Goal: Find specific page/section: Find specific page/section

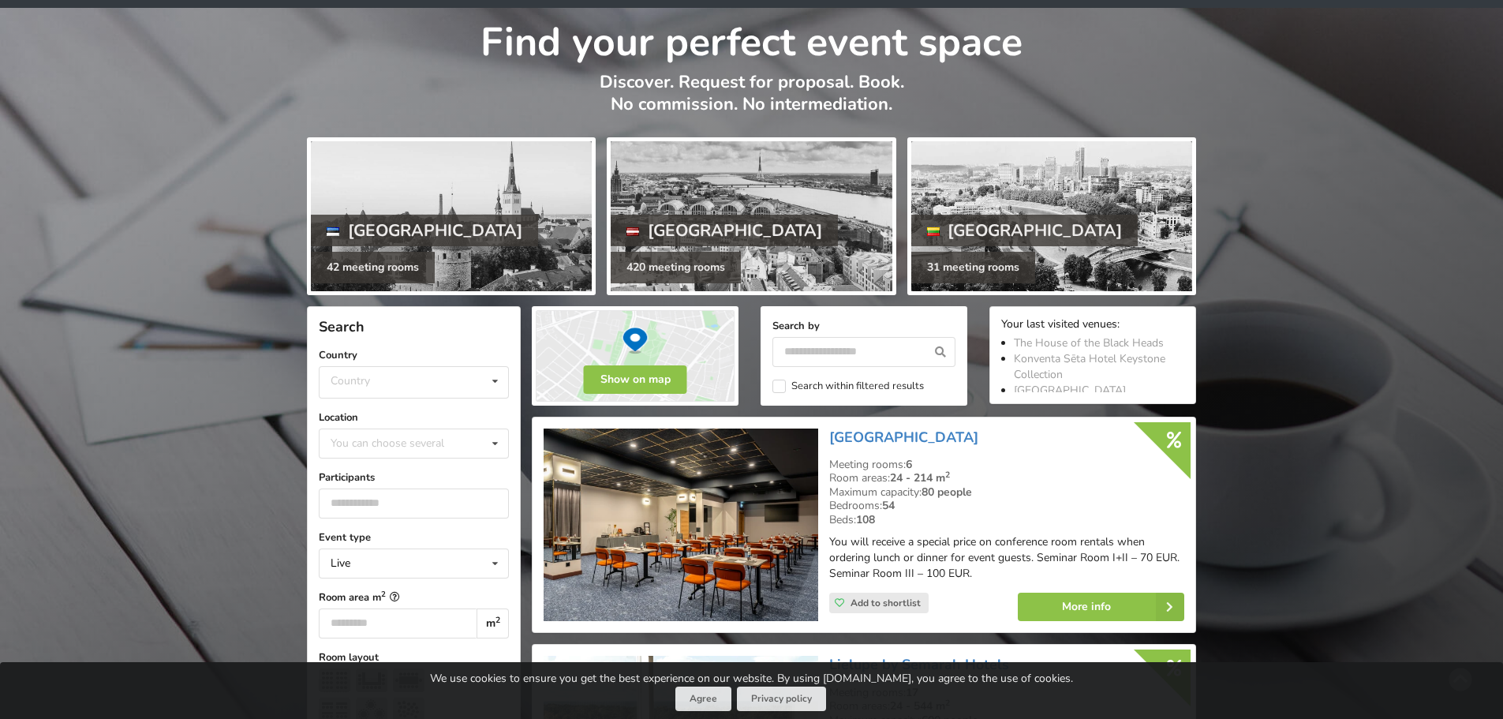
scroll to position [79, 0]
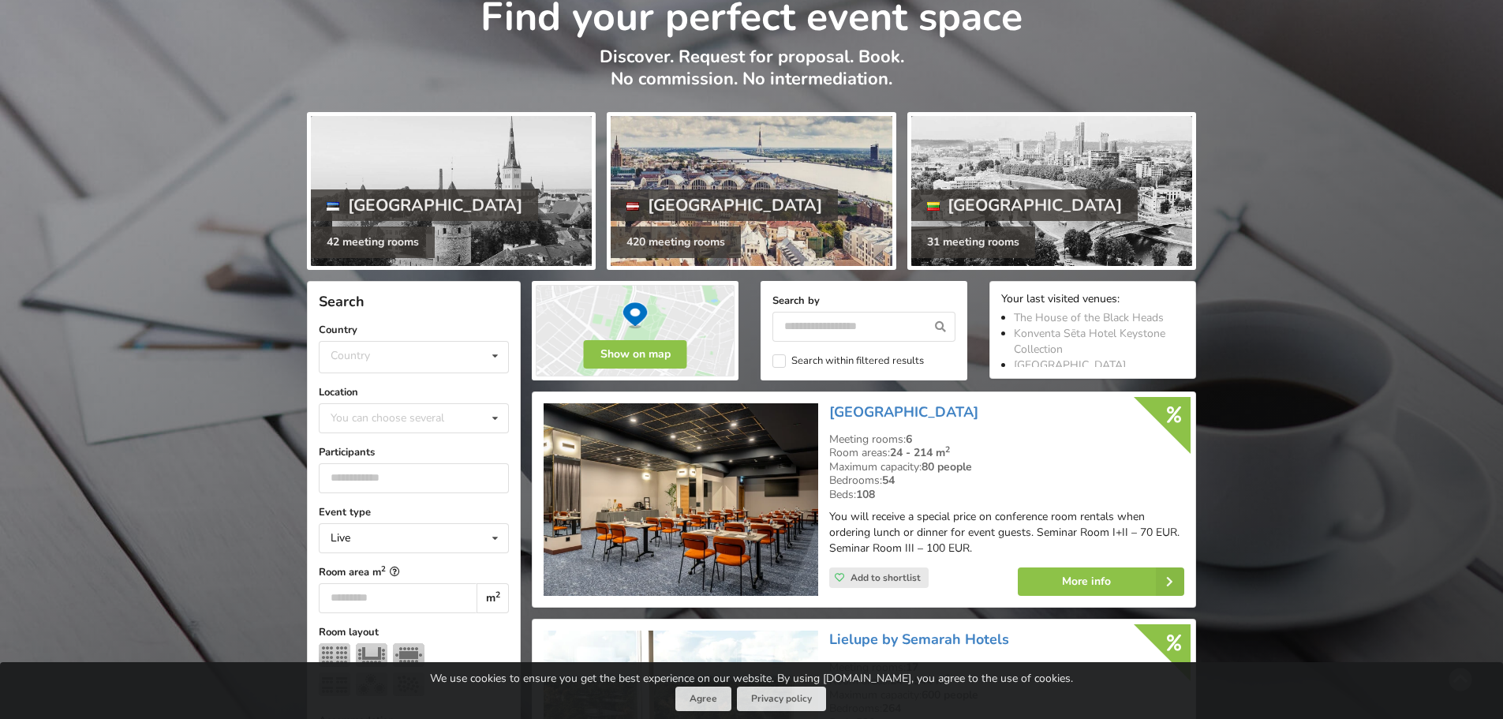
click at [683, 201] on div "[GEOGRAPHIC_DATA]" at bounding box center [724, 205] width 227 height 32
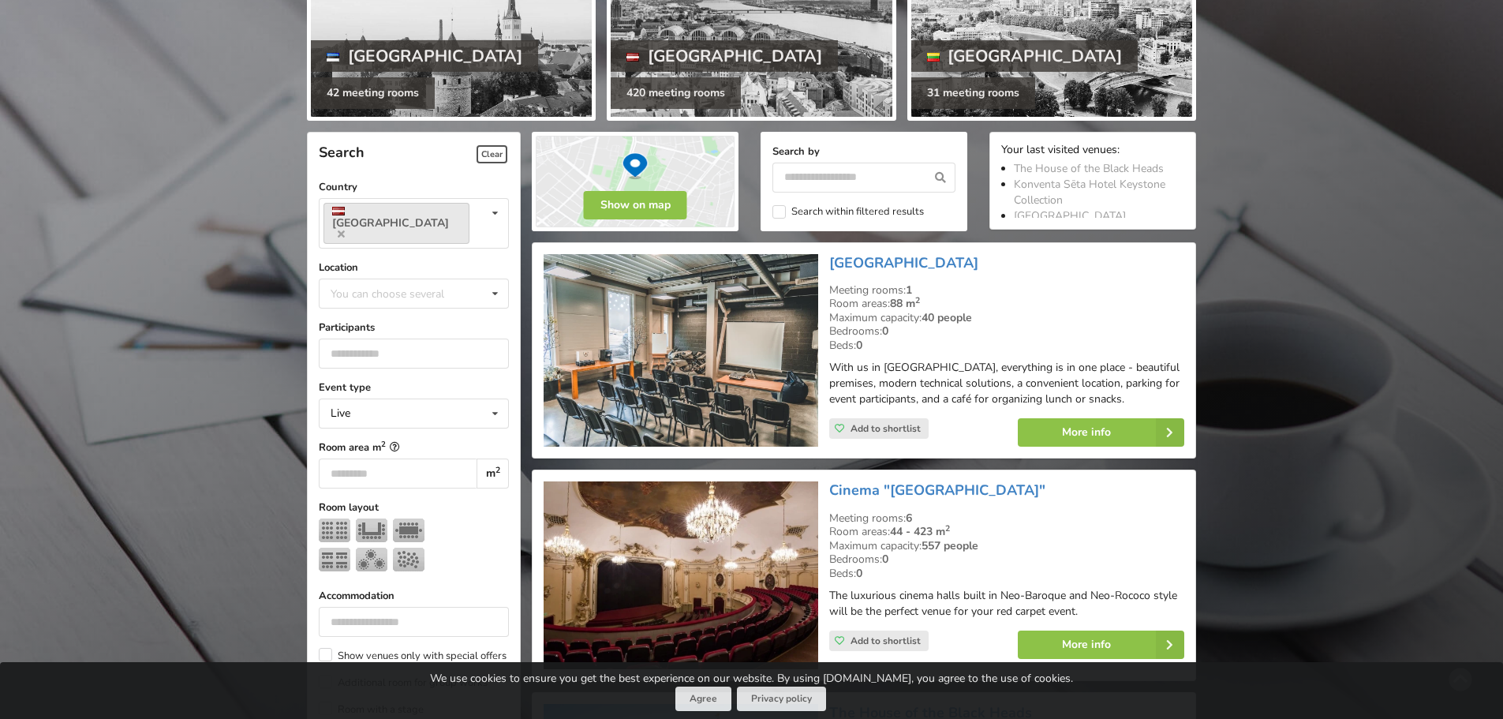
scroll to position [237, 0]
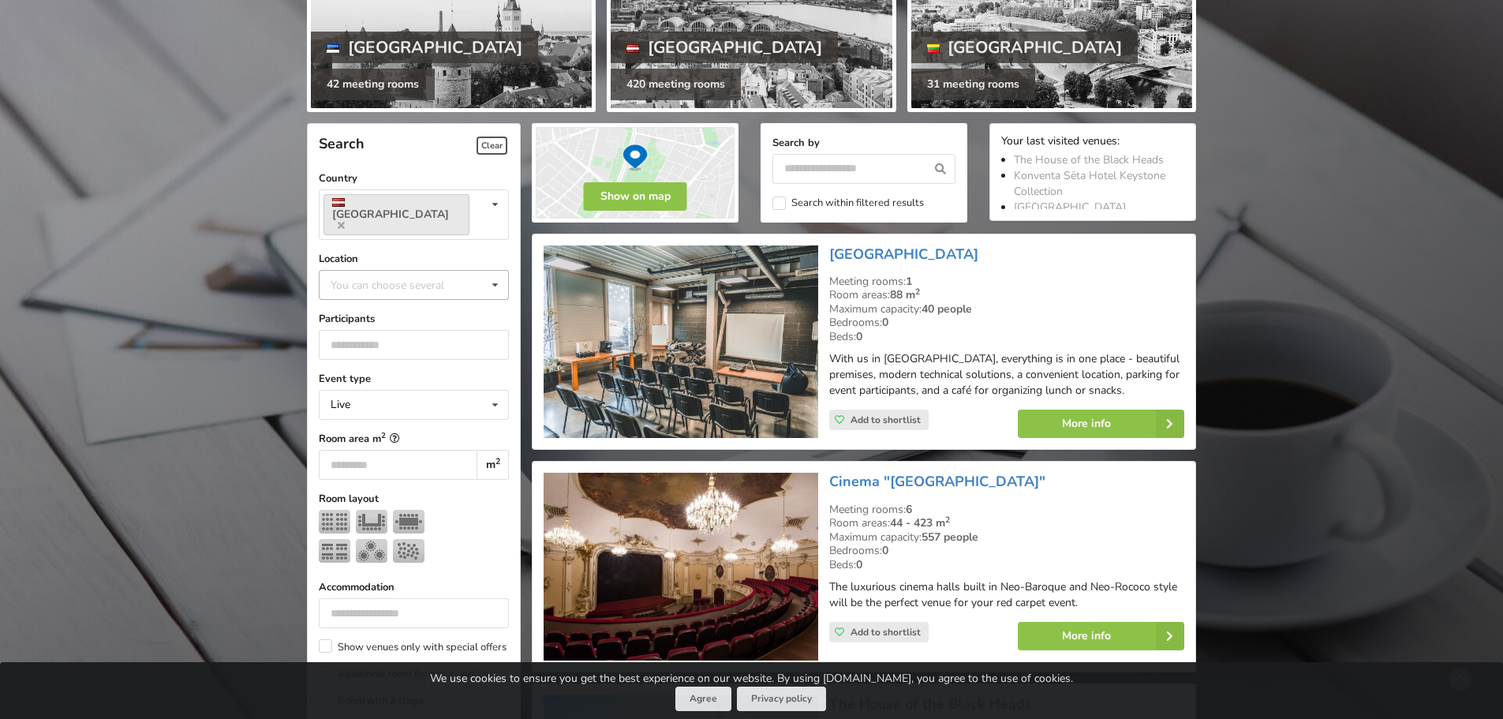
click at [499, 271] on icon at bounding box center [495, 285] width 23 height 29
click at [367, 336] on div "Kurzeme" at bounding box center [414, 350] width 189 height 29
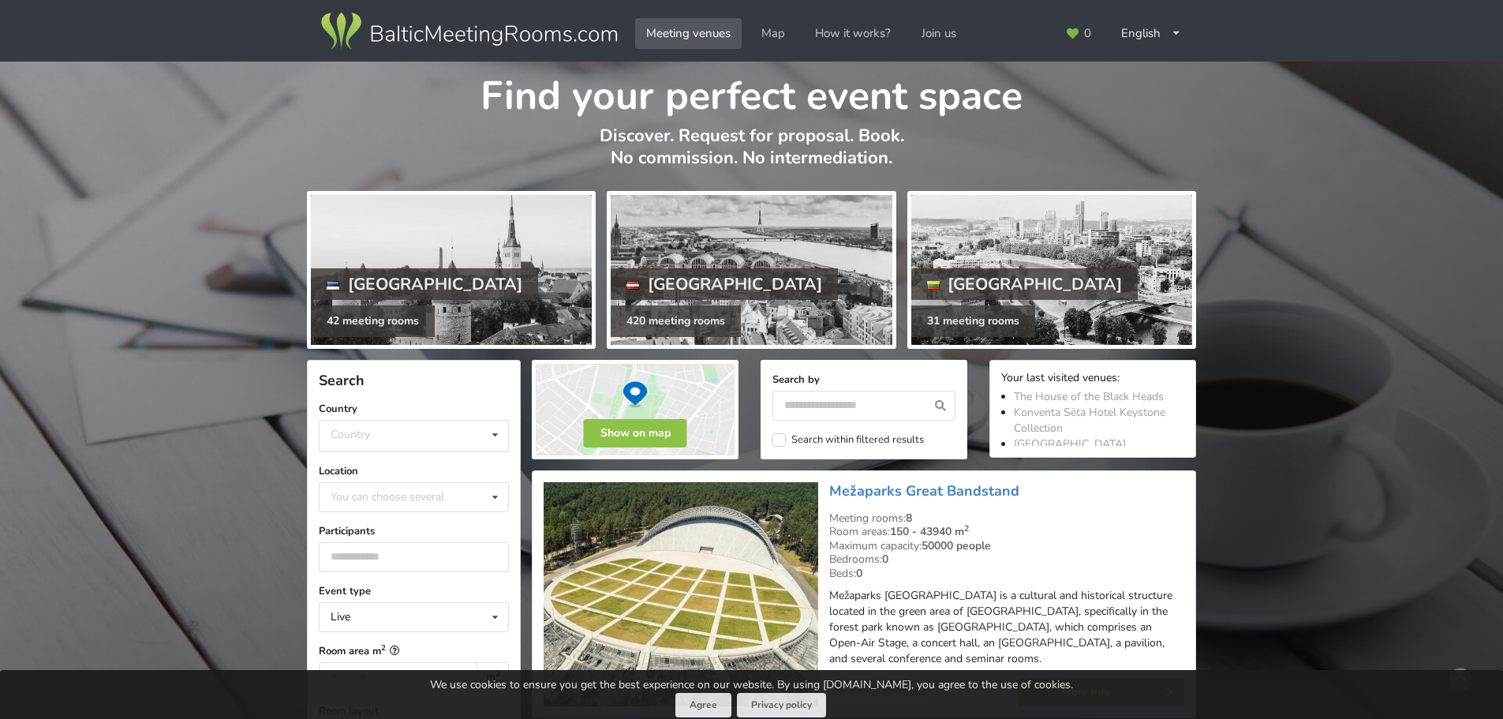
scroll to position [72, 0]
